Goal: Task Accomplishment & Management: Manage account settings

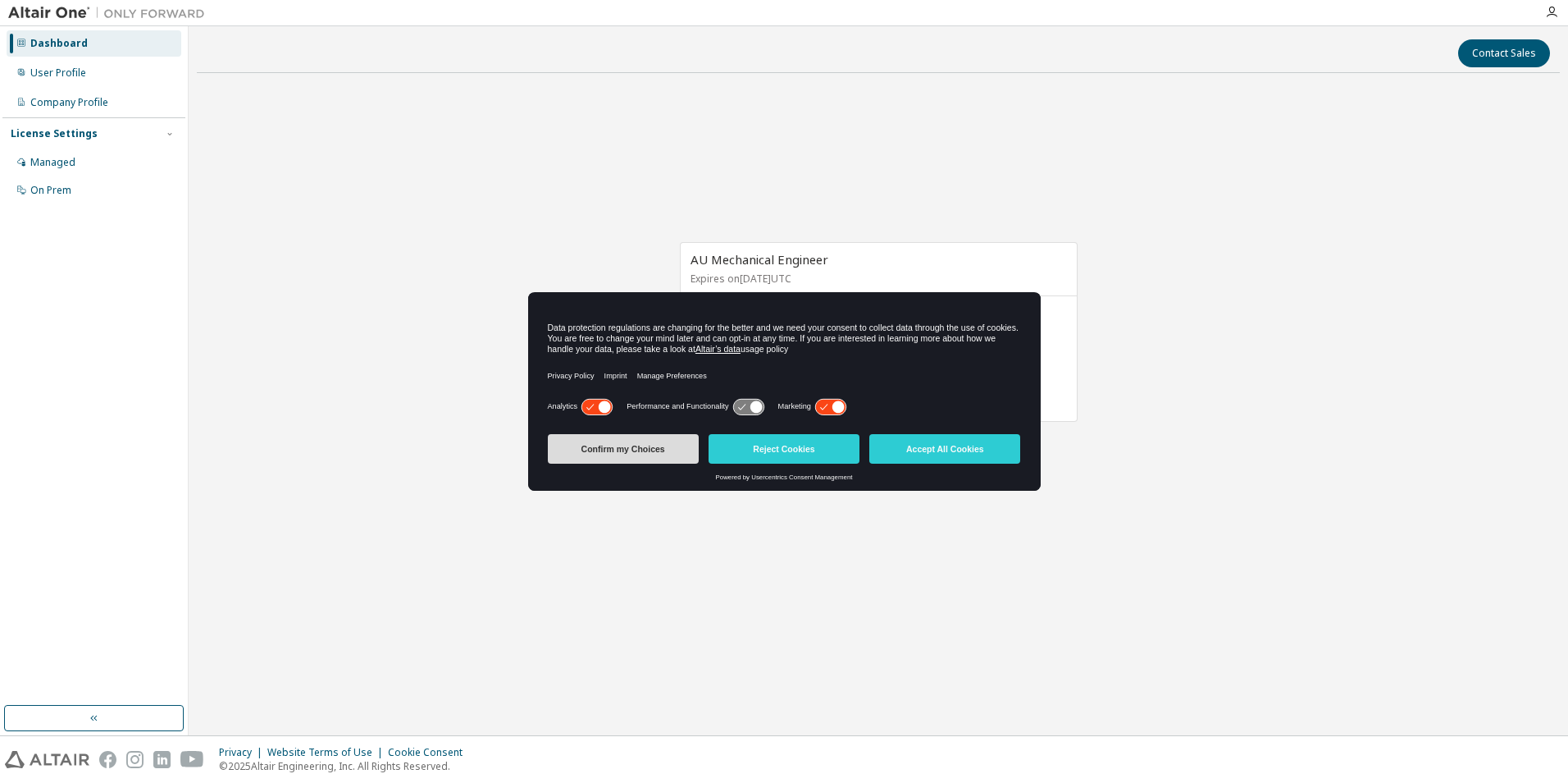
click at [635, 450] on button "Confirm my Choices" at bounding box center [623, 450] width 151 height 30
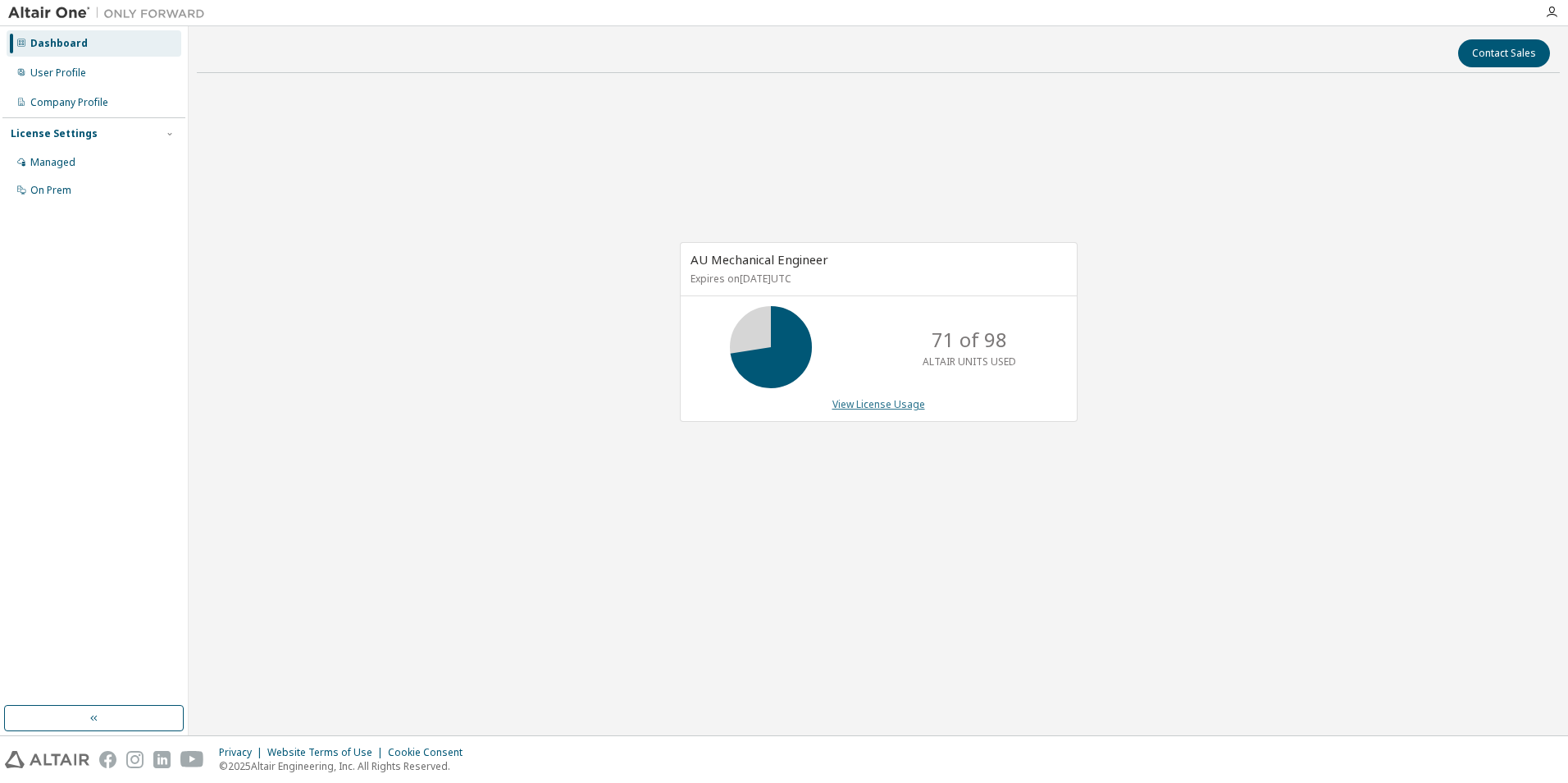
click at [878, 404] on link "View License Usage" at bounding box center [878, 404] width 93 height 14
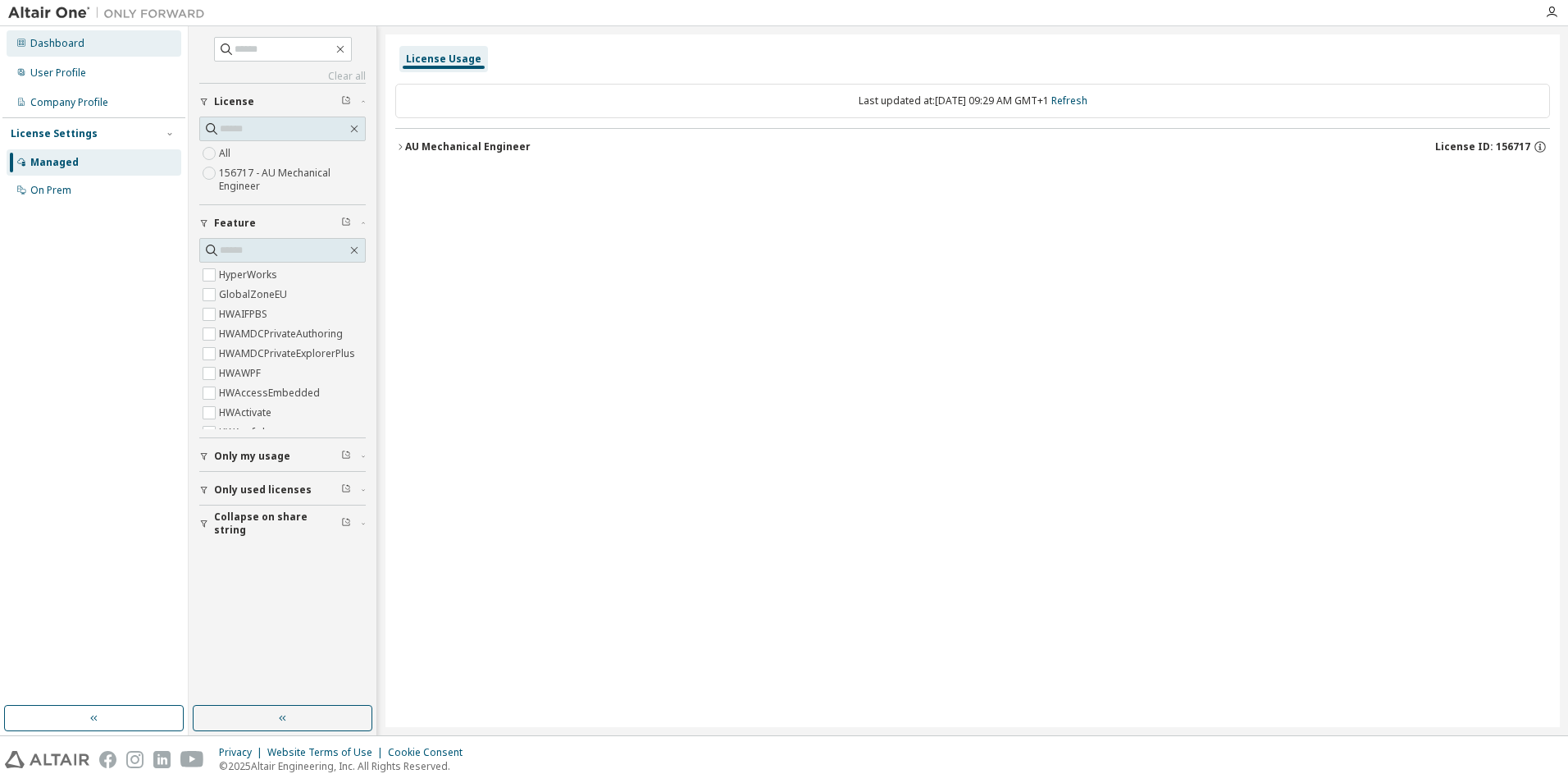
click at [55, 43] on div "Dashboard" at bounding box center [57, 43] width 54 height 13
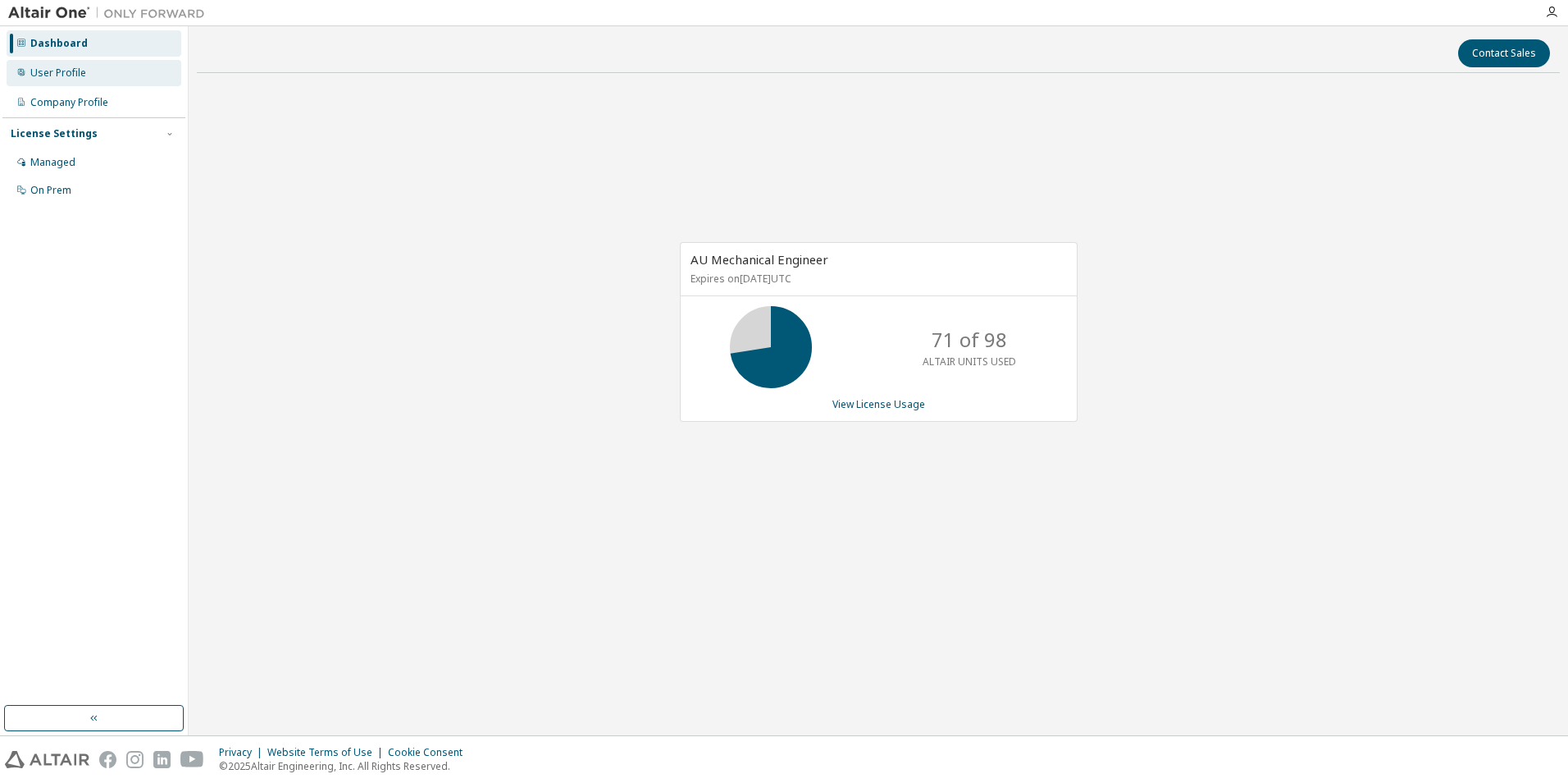
click at [53, 71] on div "User Profile" at bounding box center [58, 73] width 56 height 13
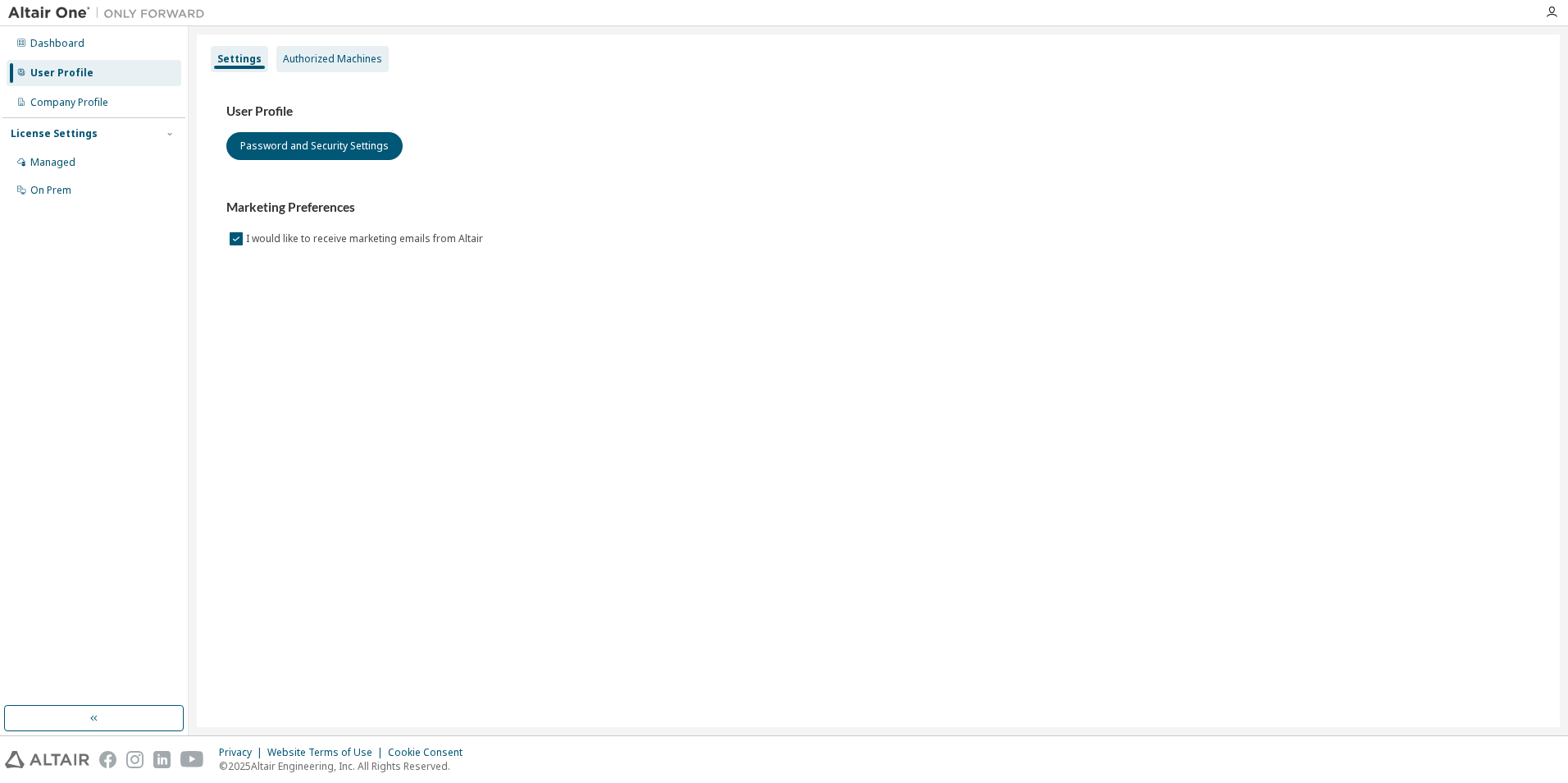
click at [330, 61] on div "Authorized Machines" at bounding box center [332, 59] width 99 height 13
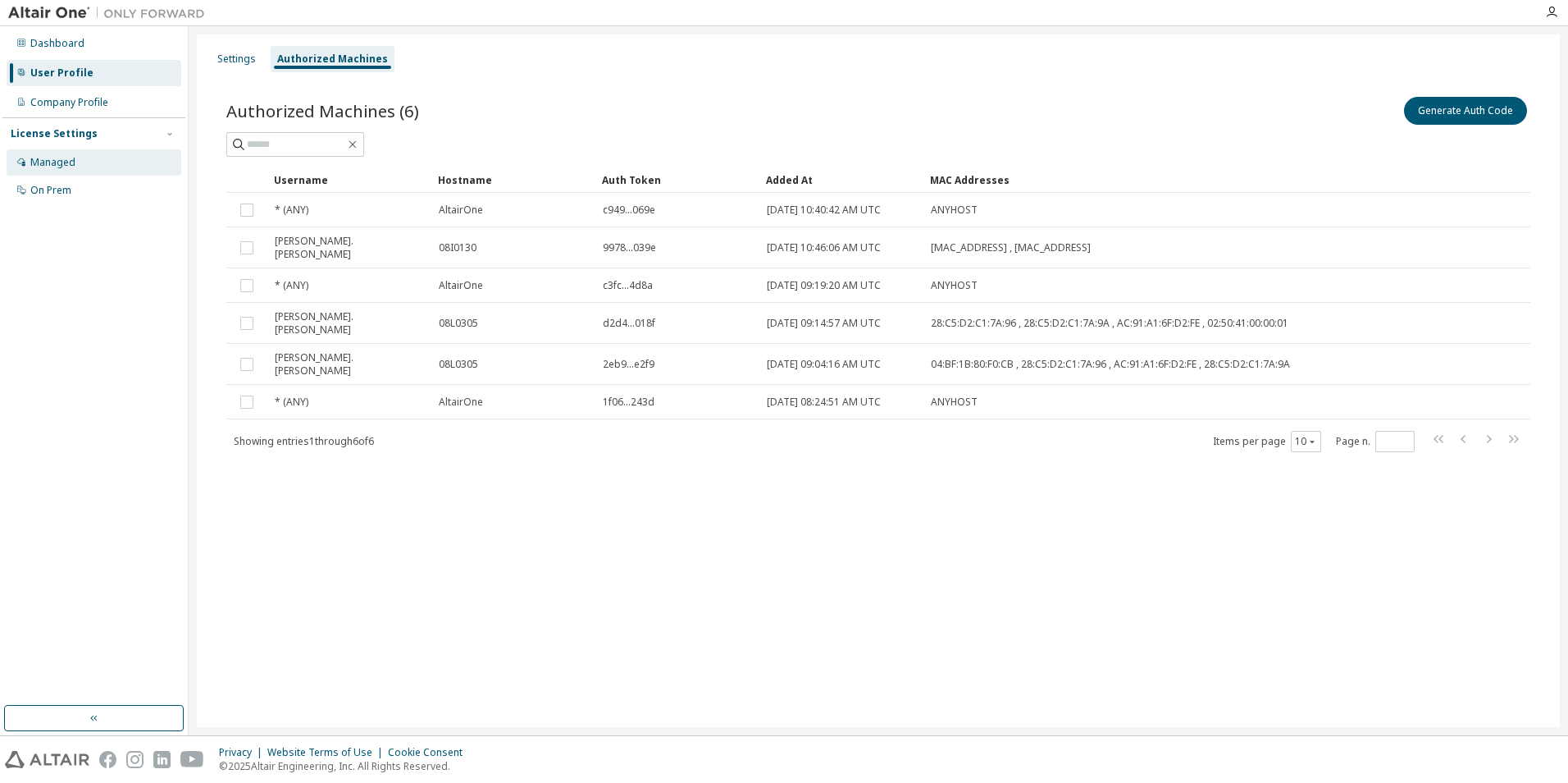
click at [54, 158] on div "Managed" at bounding box center [52, 162] width 45 height 13
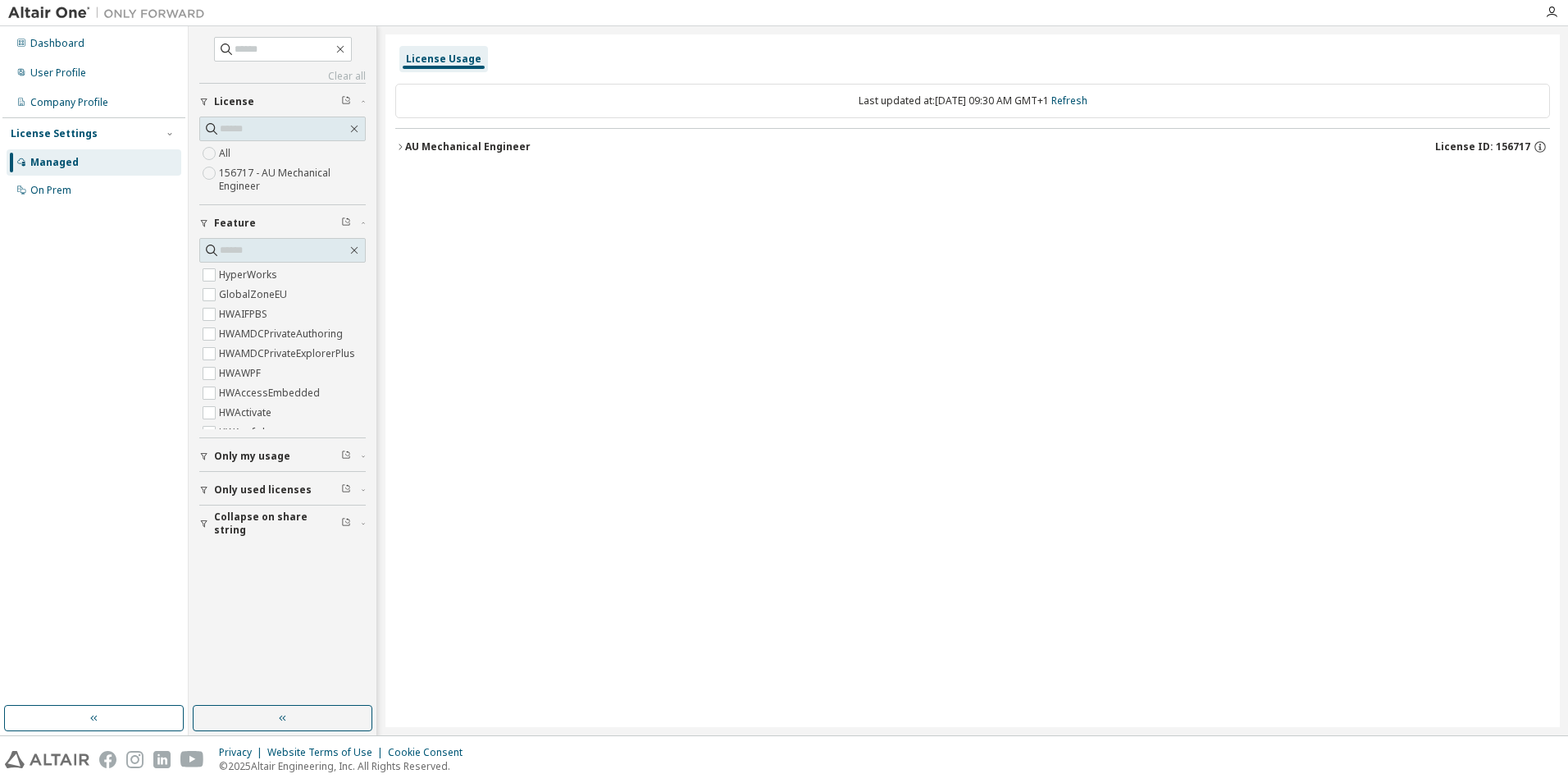
click at [414, 150] on div "AU Mechanical Engineer" at bounding box center [468, 147] width 125 height 13
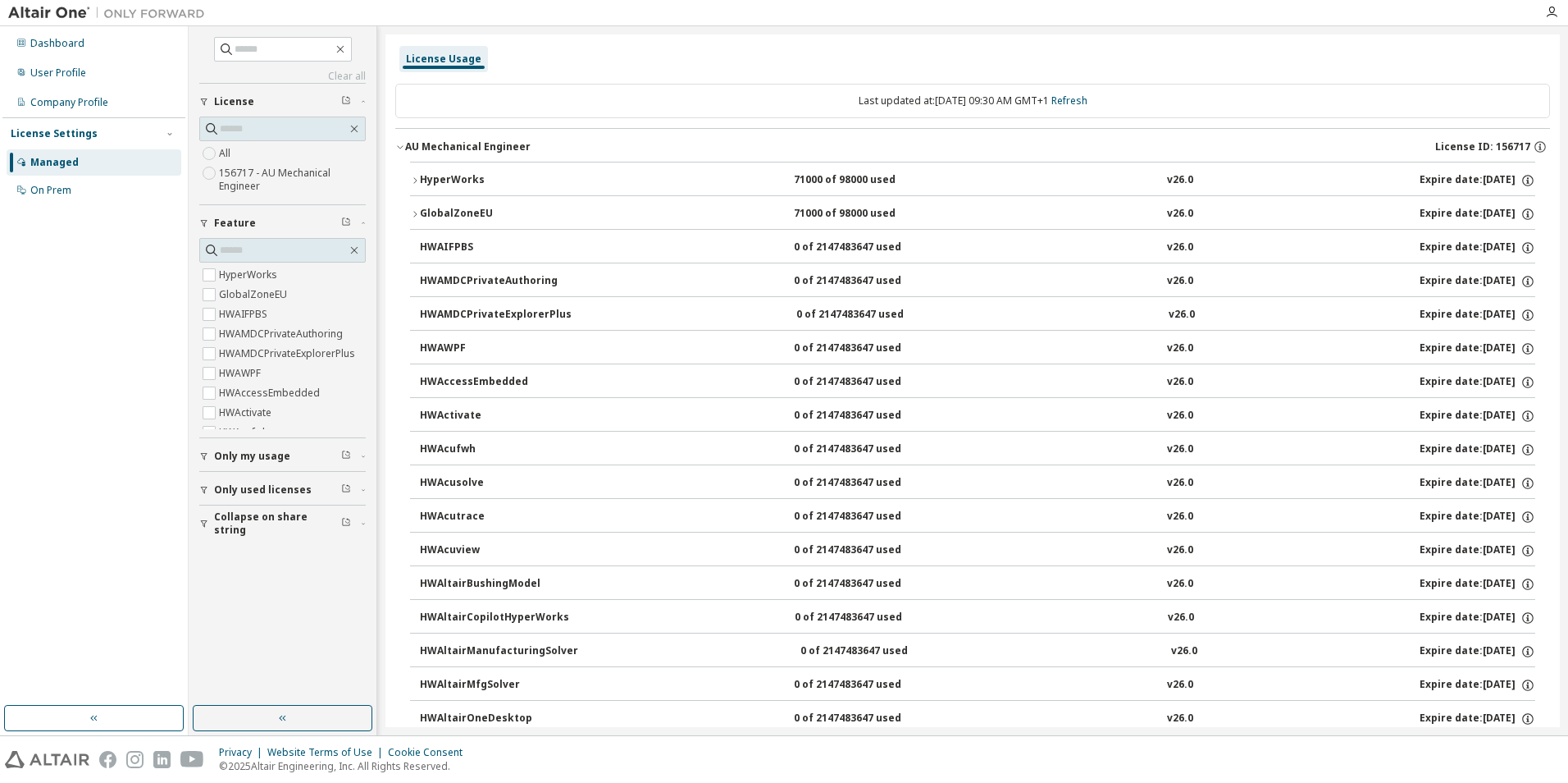
click at [265, 457] on span "Only my usage" at bounding box center [252, 456] width 76 height 13
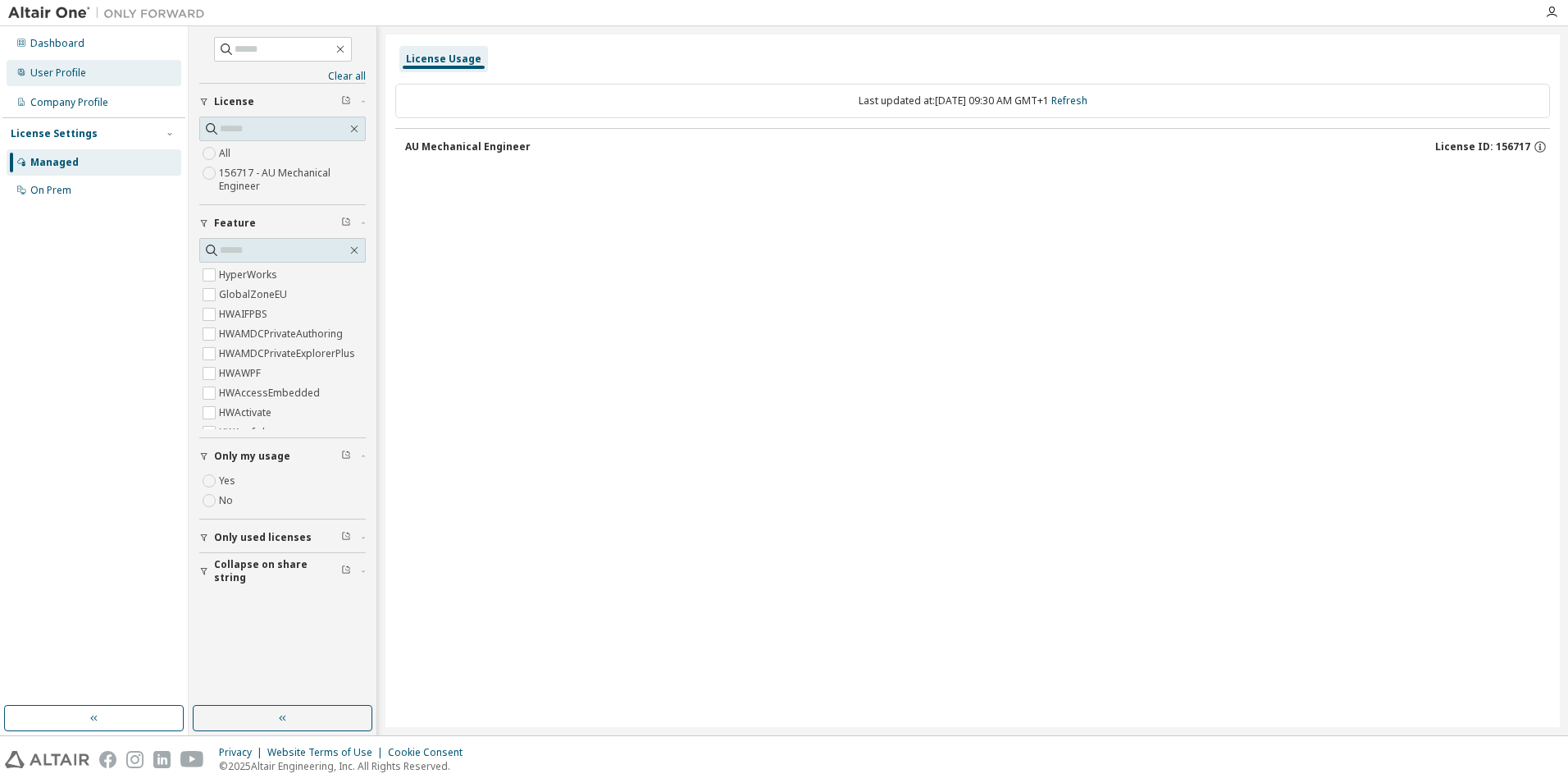
click at [58, 70] on div "User Profile" at bounding box center [58, 73] width 56 height 13
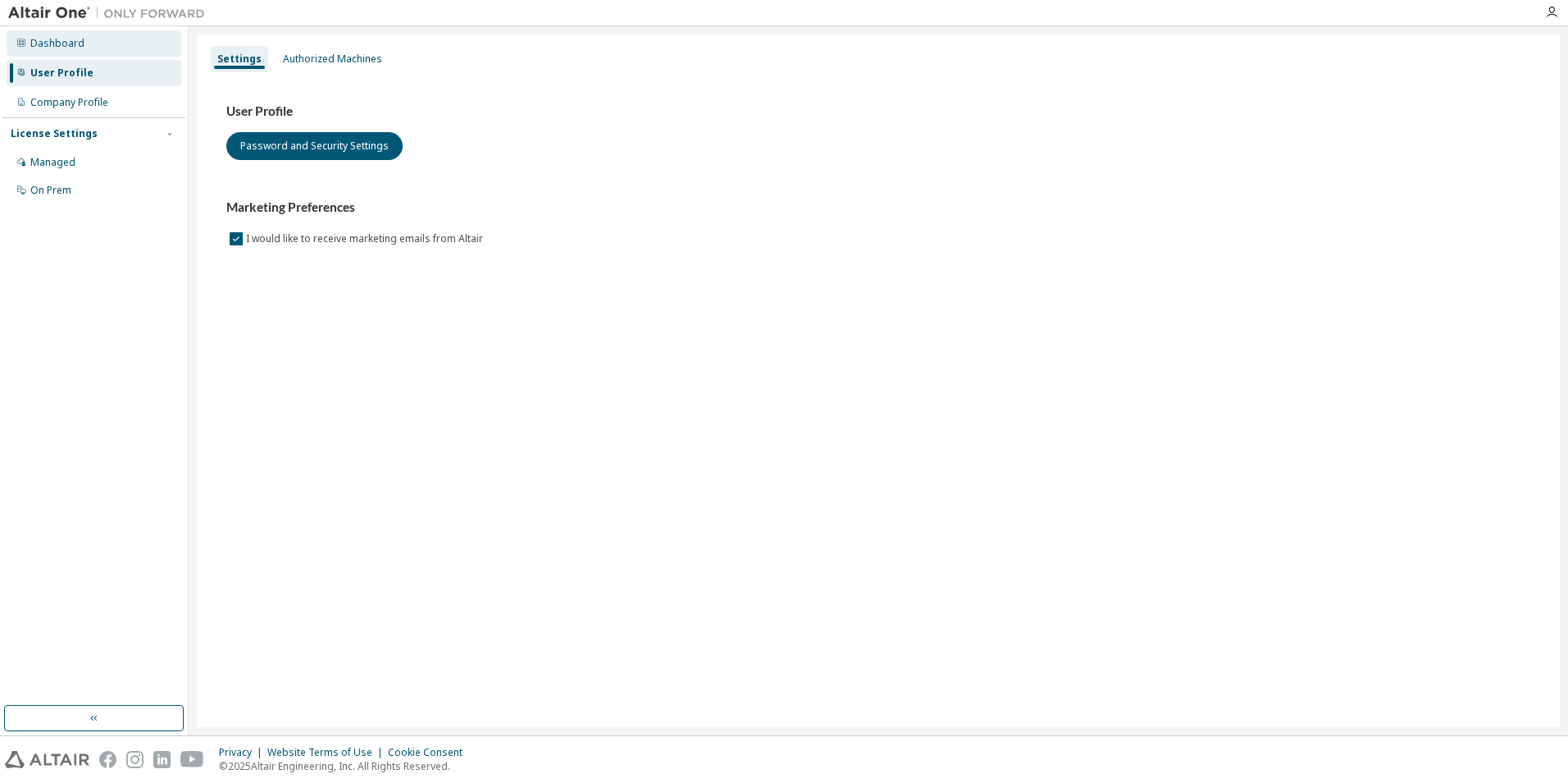
click at [56, 40] on div "Dashboard" at bounding box center [57, 43] width 54 height 13
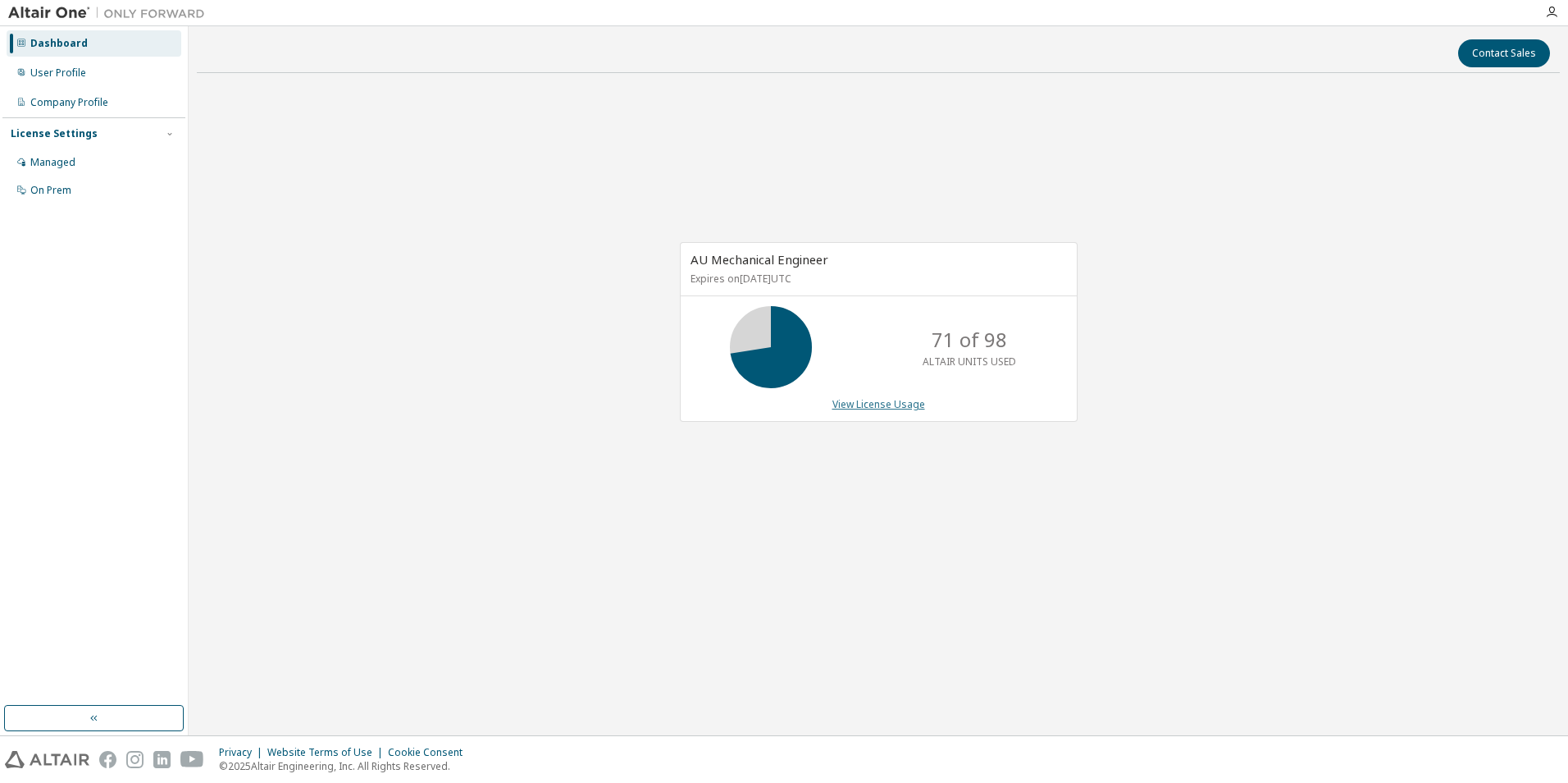
click at [875, 405] on link "View License Usage" at bounding box center [878, 404] width 93 height 14
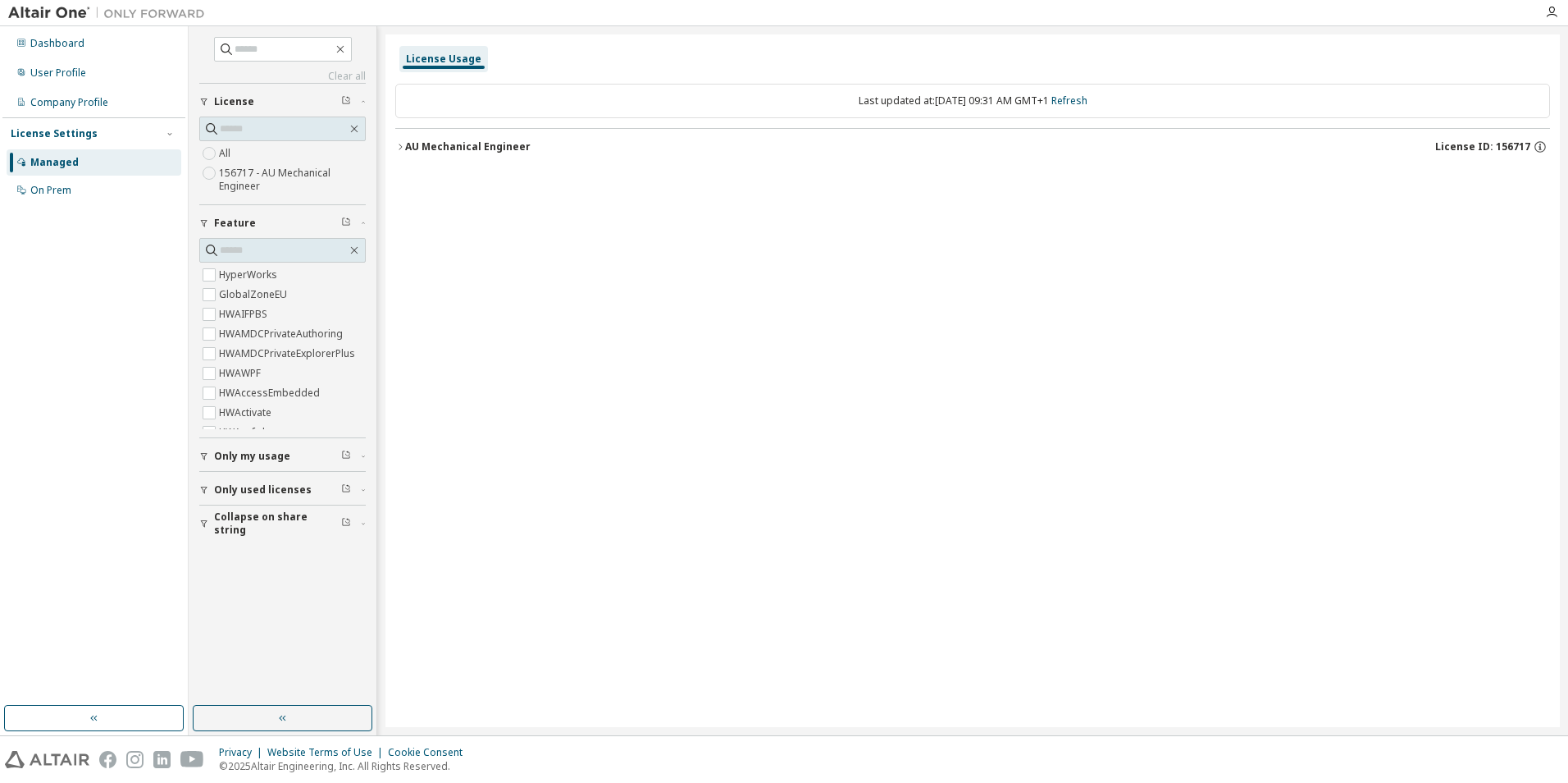
click at [401, 145] on icon "button" at bounding box center [401, 146] width 4 height 6
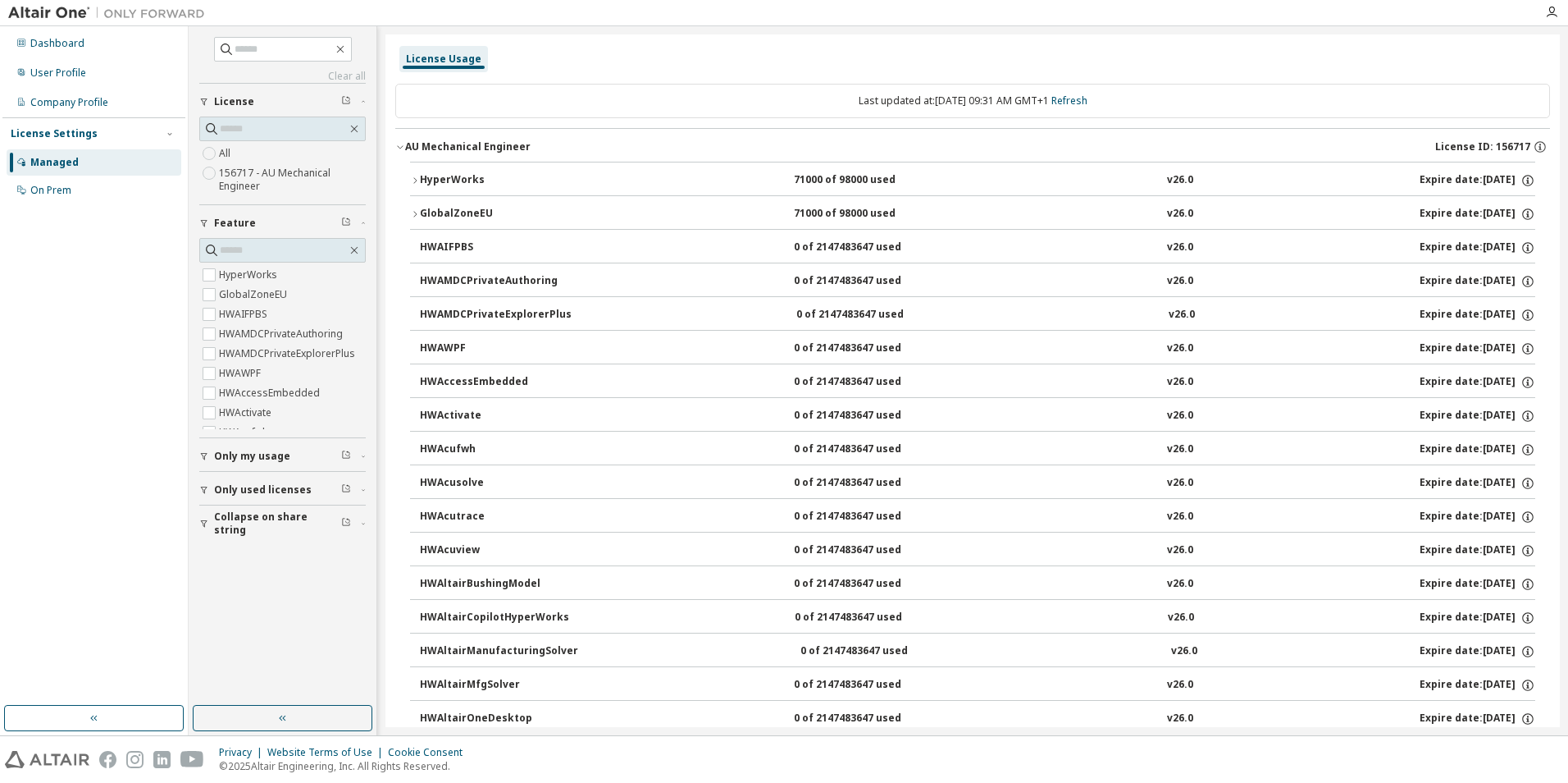
click at [465, 147] on div "AU Mechanical Engineer" at bounding box center [468, 147] width 125 height 13
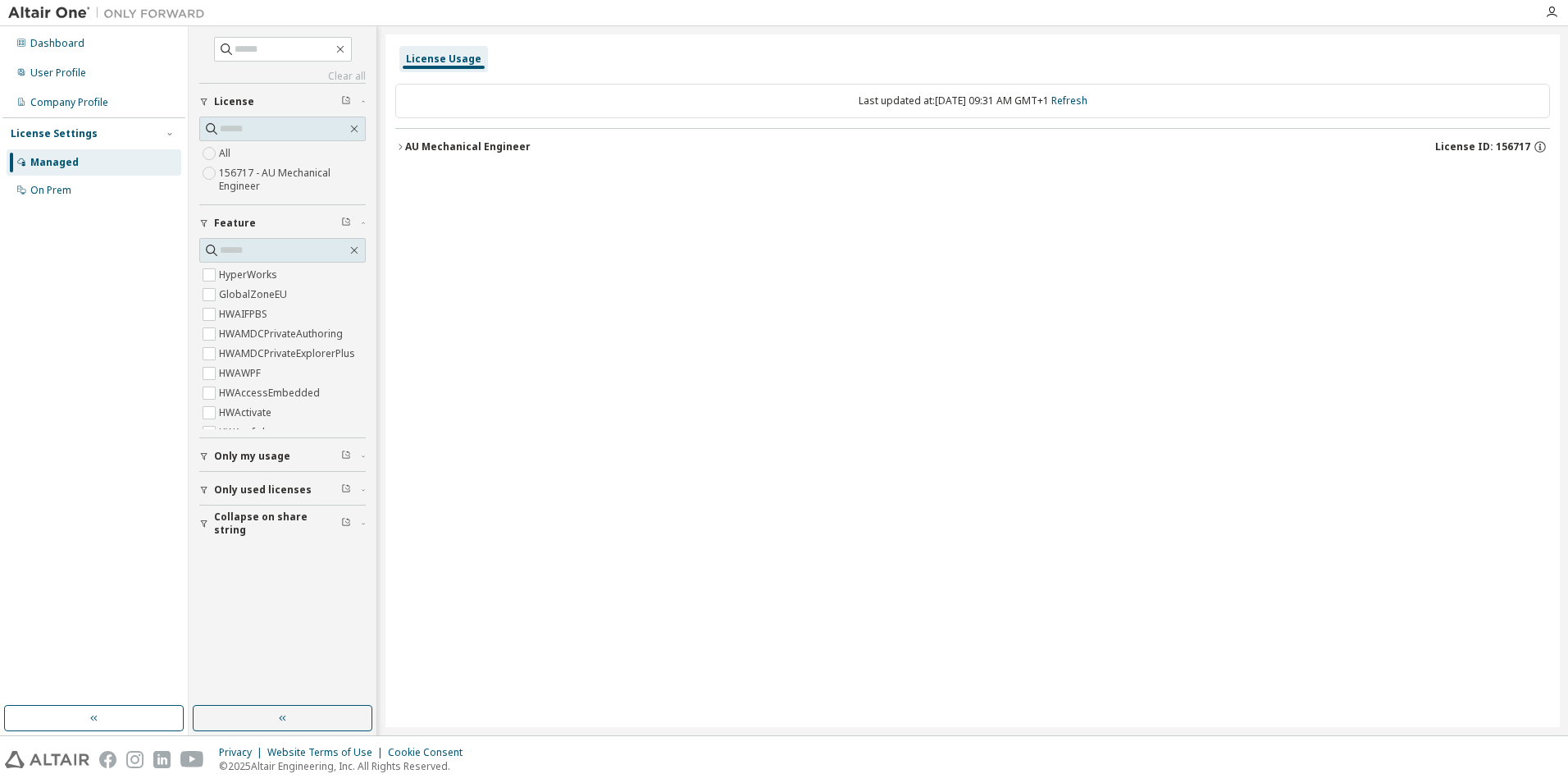
click at [426, 146] on div "AU Mechanical Engineer" at bounding box center [468, 147] width 125 height 13
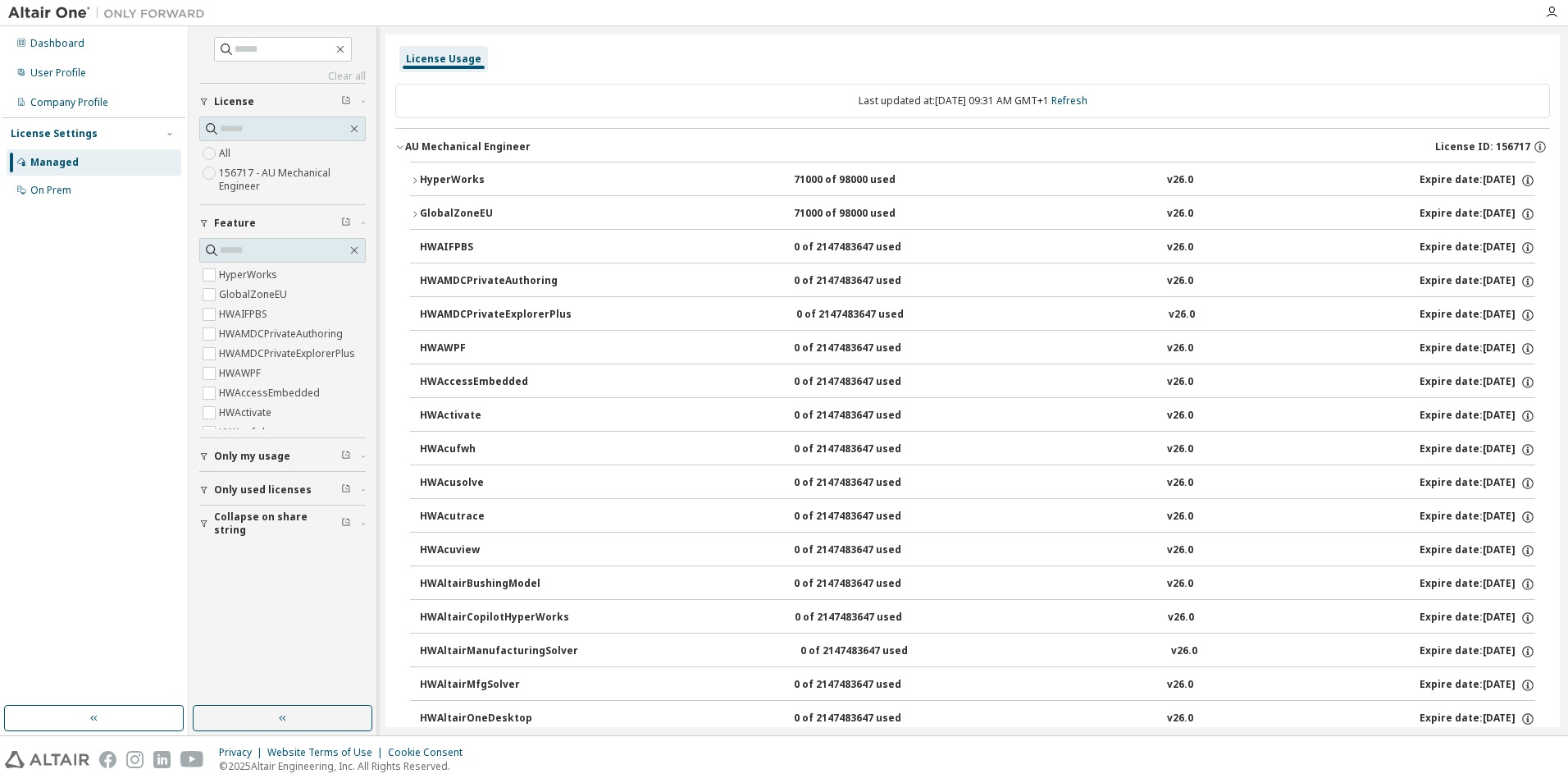
click at [441, 146] on div "AU Mechanical Engineer" at bounding box center [468, 147] width 125 height 13
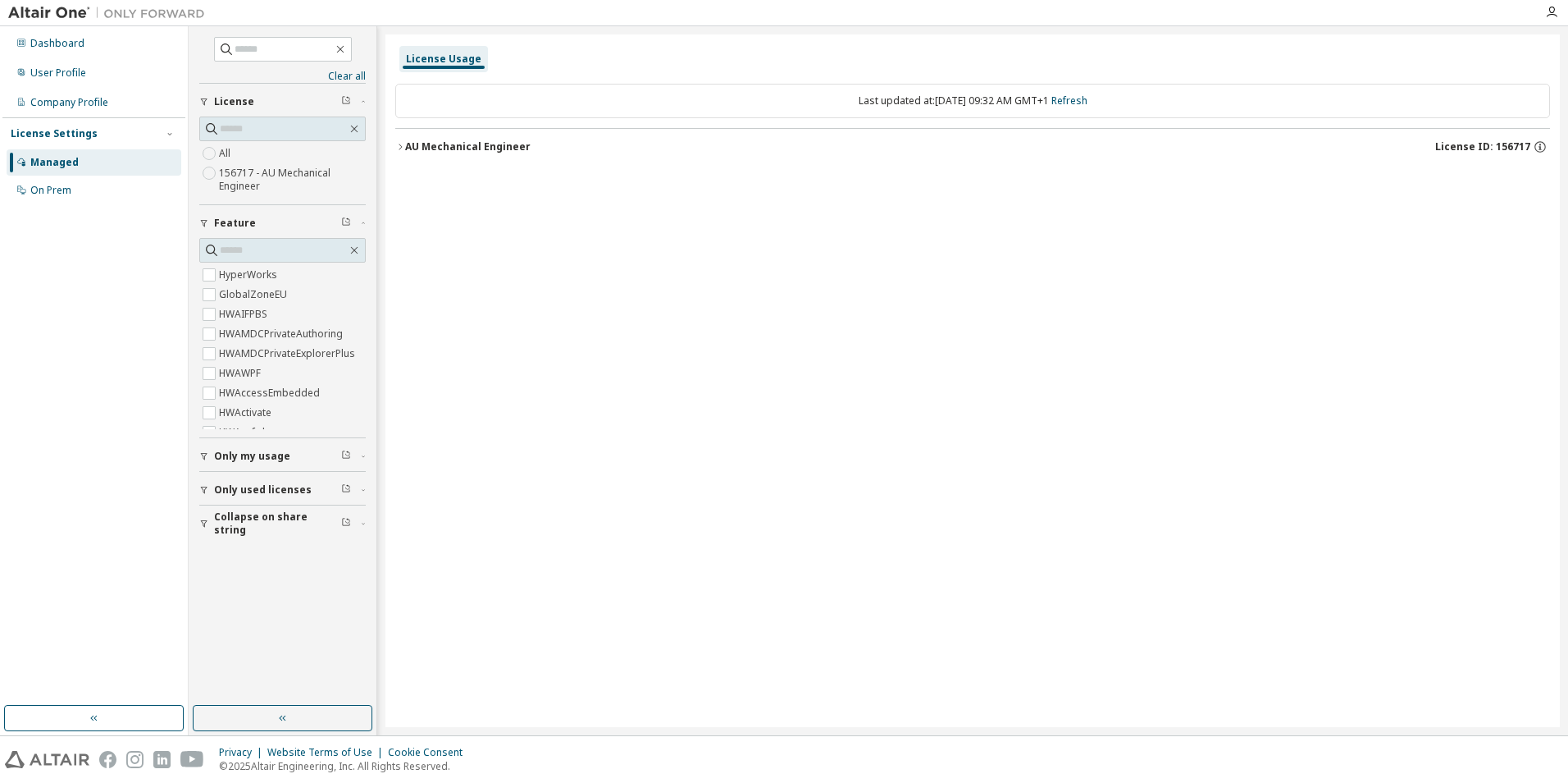
click at [402, 148] on icon "button" at bounding box center [400, 147] width 10 height 10
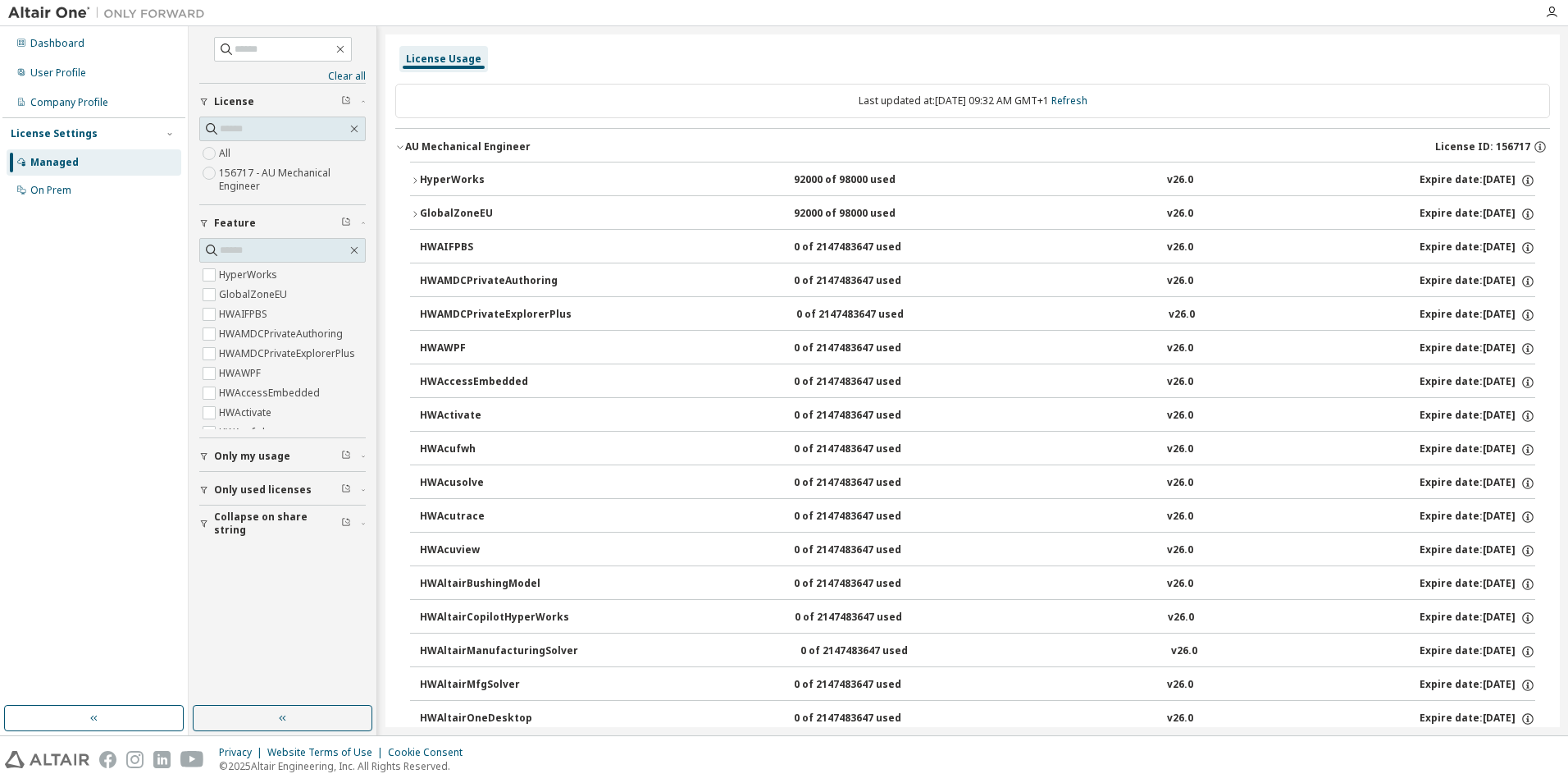
click at [402, 148] on icon "button" at bounding box center [400, 147] width 10 height 10
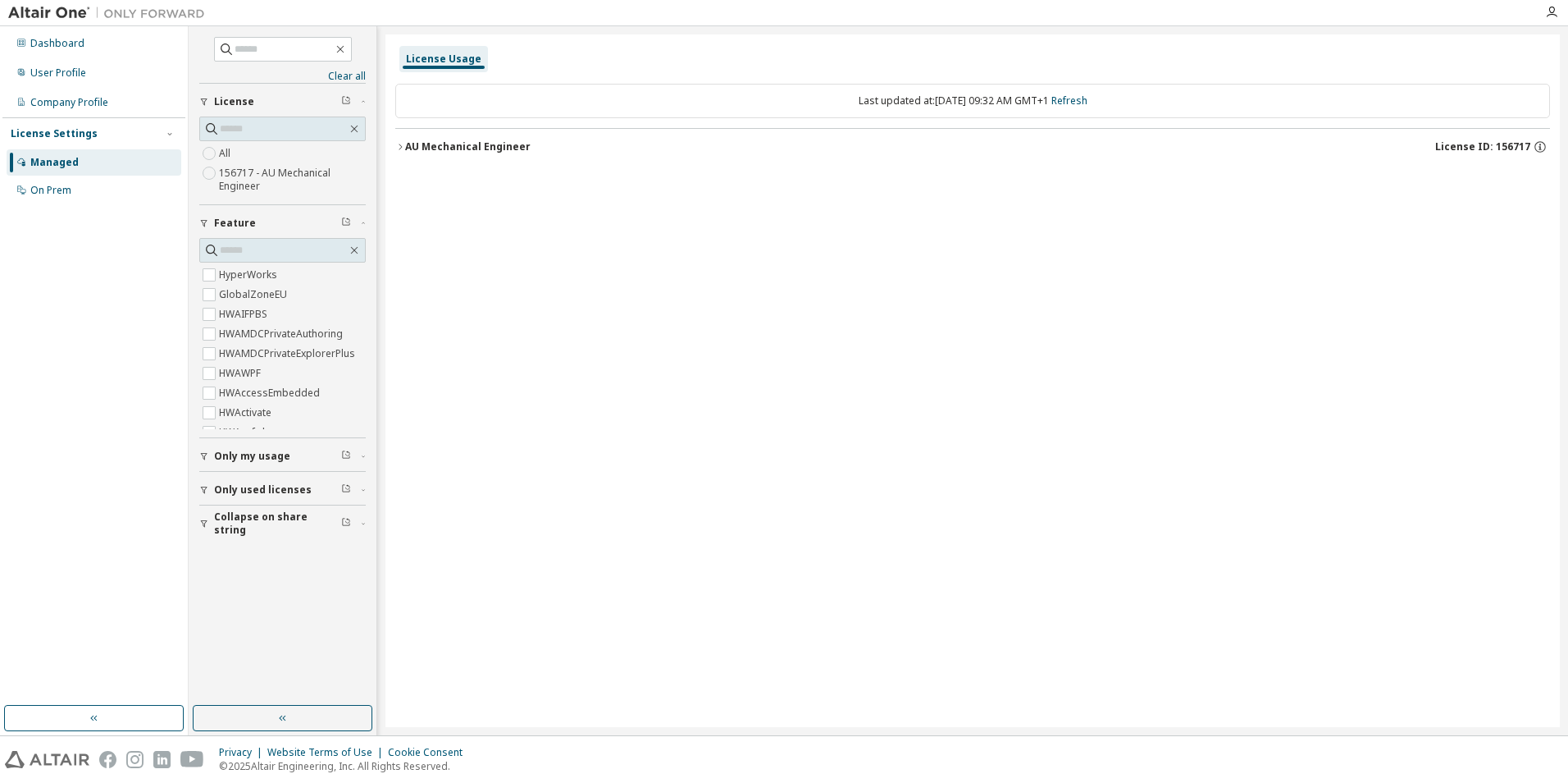
click at [451, 148] on div "AU Mechanical Engineer" at bounding box center [468, 147] width 125 height 13
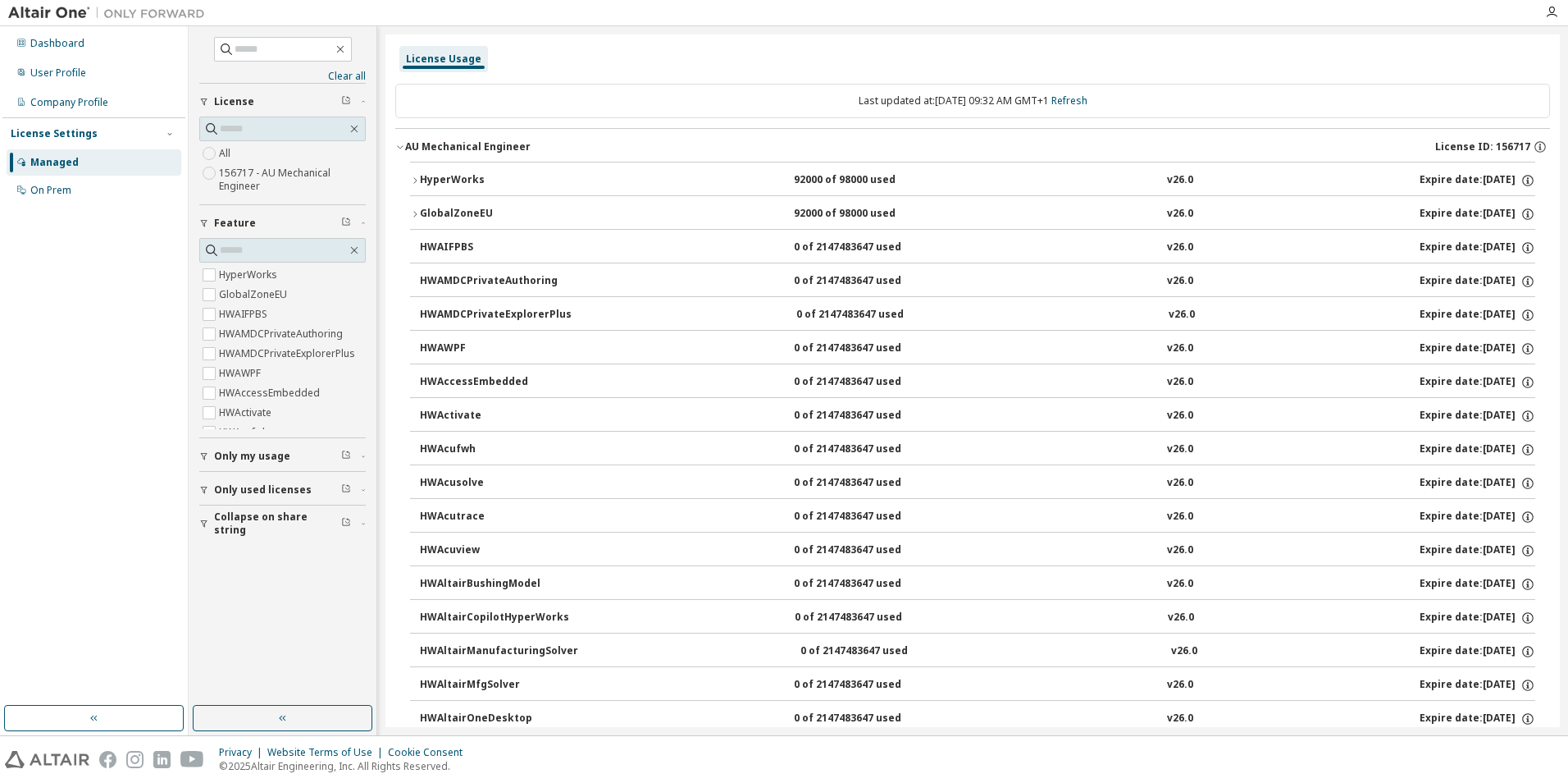
click at [240, 458] on span "Only my usage" at bounding box center [252, 456] width 76 height 13
